Goal: Task Accomplishment & Management: Use online tool/utility

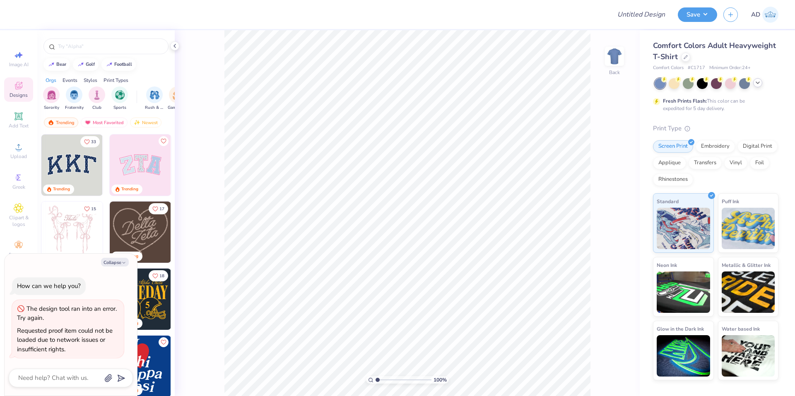
click at [757, 84] on icon at bounding box center [757, 82] width 7 height 7
type textarea "x"
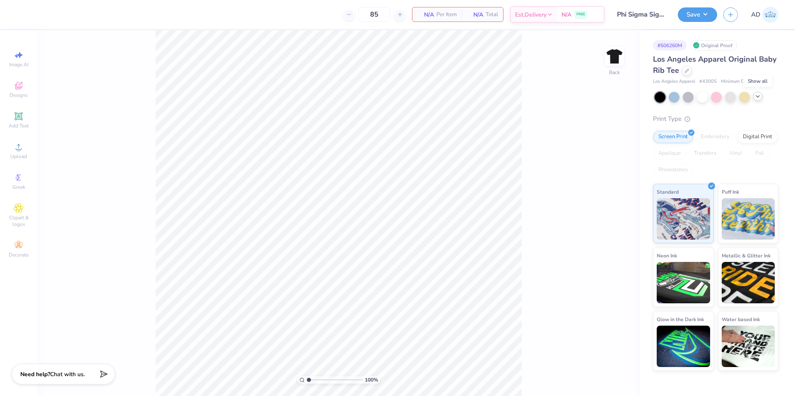
click at [756, 96] on icon at bounding box center [757, 96] width 7 height 7
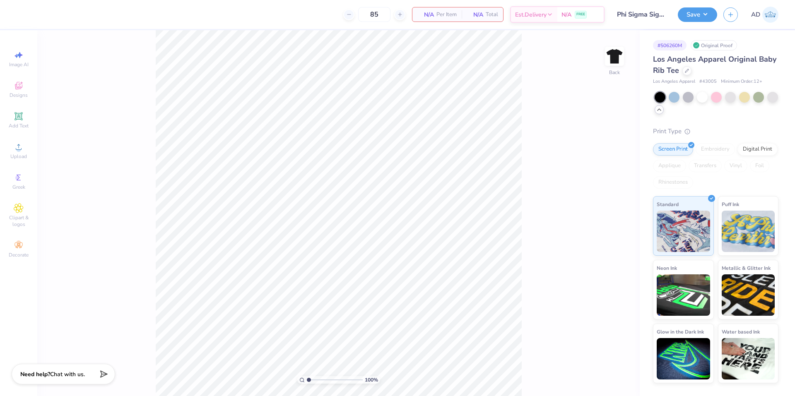
click at [711, 81] on span "# 43005" at bounding box center [707, 81] width 17 height 7
copy span "43005"
